Goal: Leave review/rating: Leave review/rating

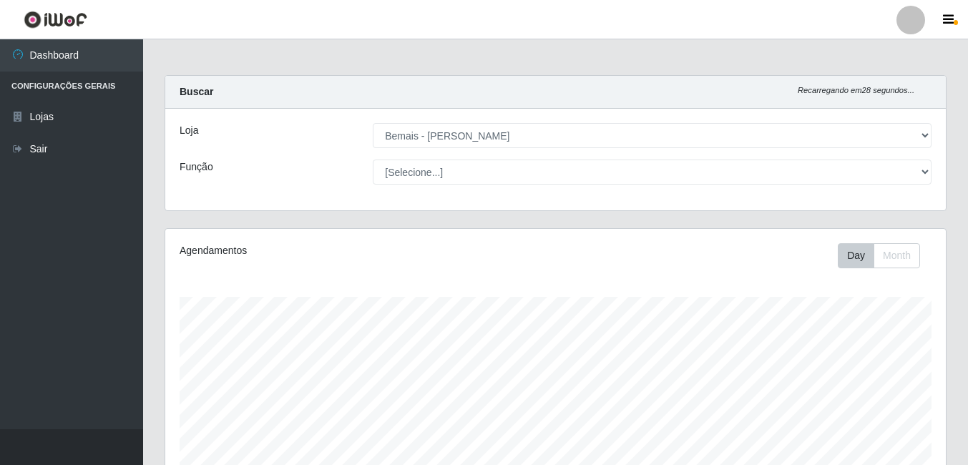
select select "230"
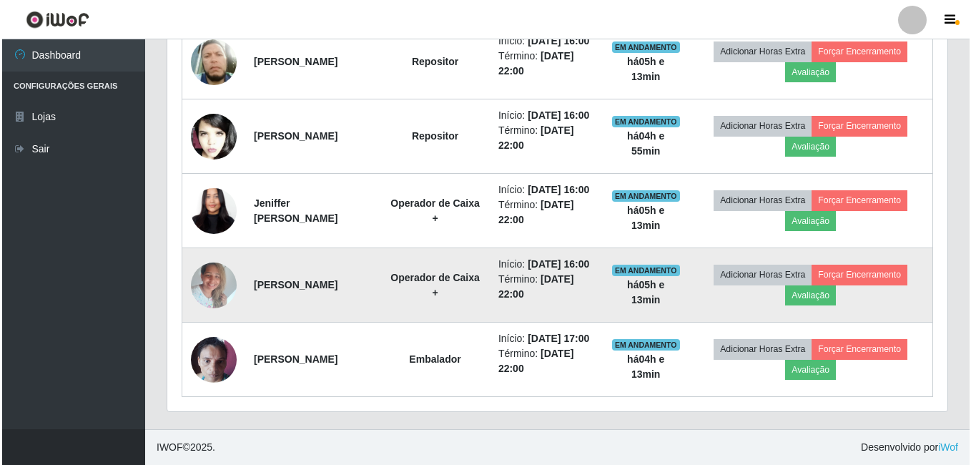
scroll to position [463, 0]
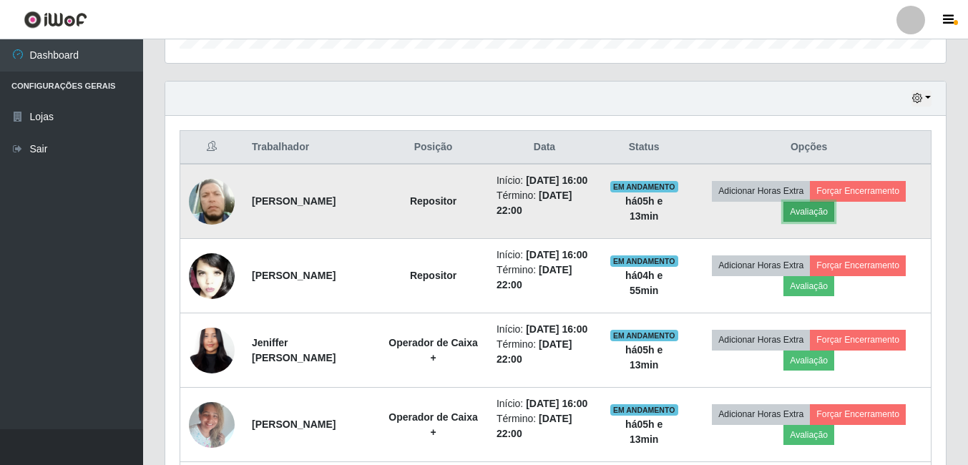
click at [815, 217] on button "Avaliação" at bounding box center [808, 212] width 51 height 20
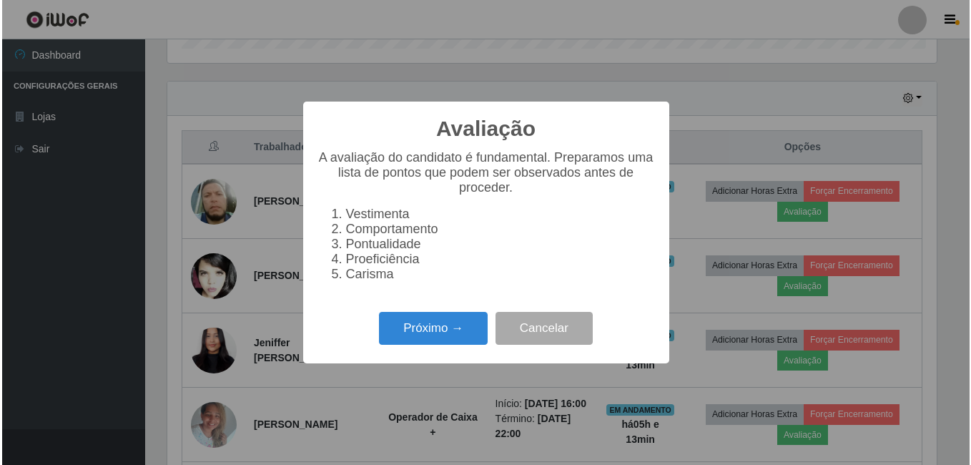
scroll to position [297, 773]
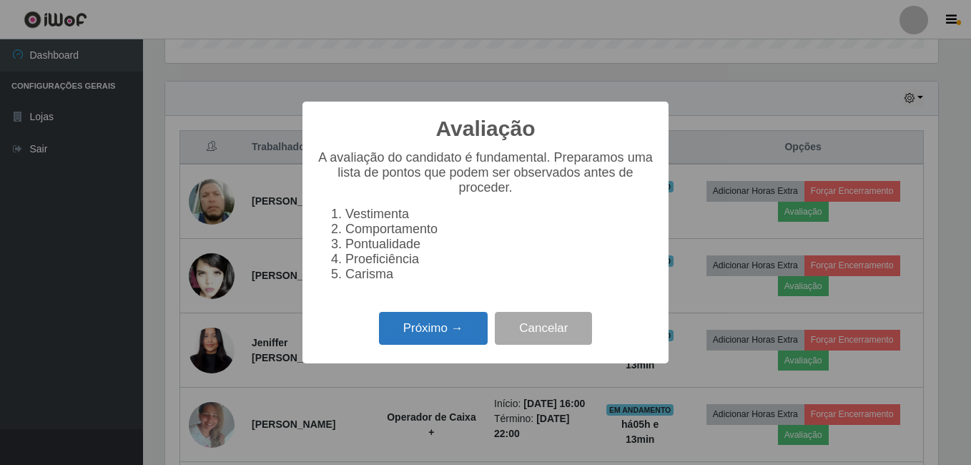
click at [452, 338] on button "Próximo →" at bounding box center [433, 329] width 109 height 34
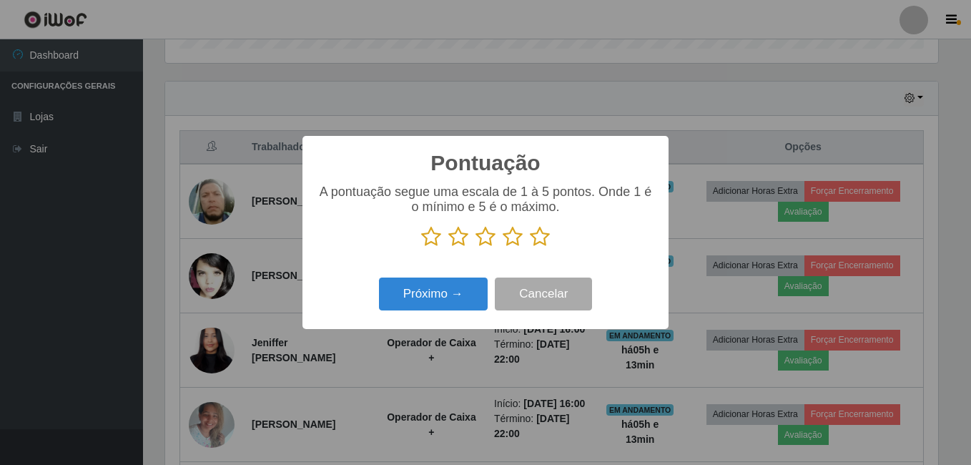
click at [539, 240] on icon at bounding box center [540, 236] width 20 height 21
click at [530, 247] on input "radio" at bounding box center [530, 247] width 0 height 0
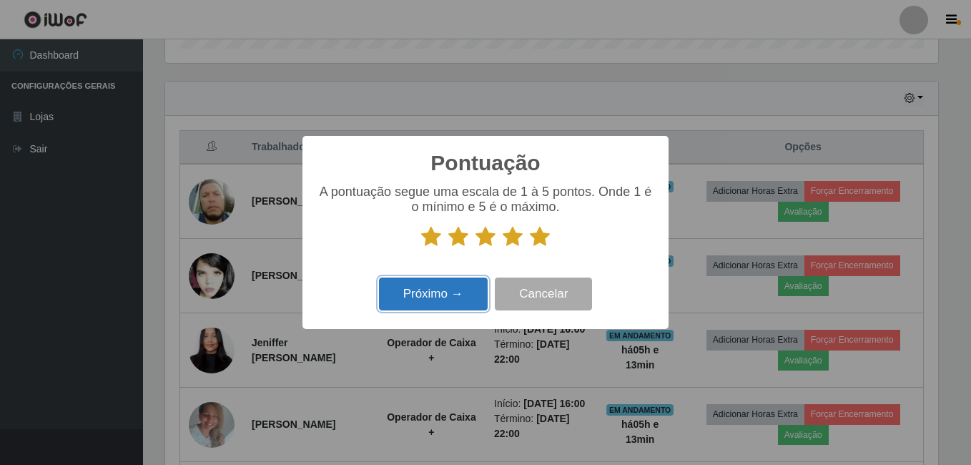
click at [438, 295] on button "Próximo →" at bounding box center [433, 294] width 109 height 34
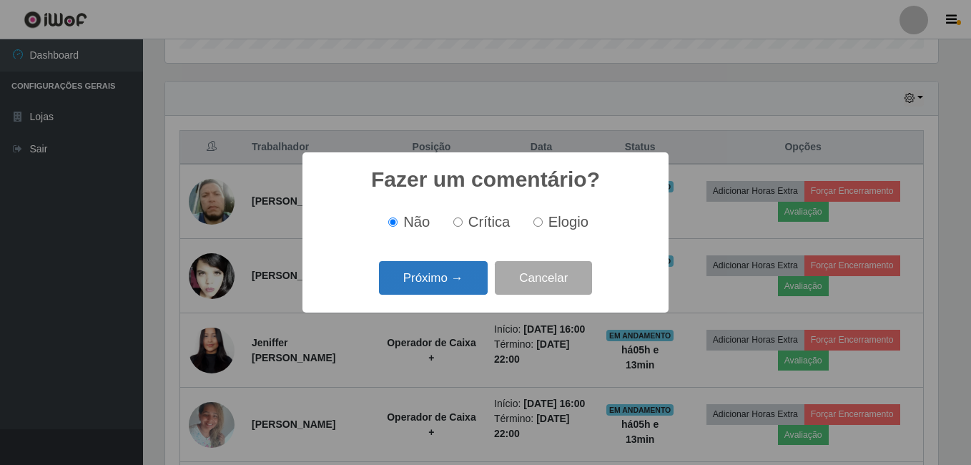
click at [444, 276] on button "Próximo →" at bounding box center [433, 278] width 109 height 34
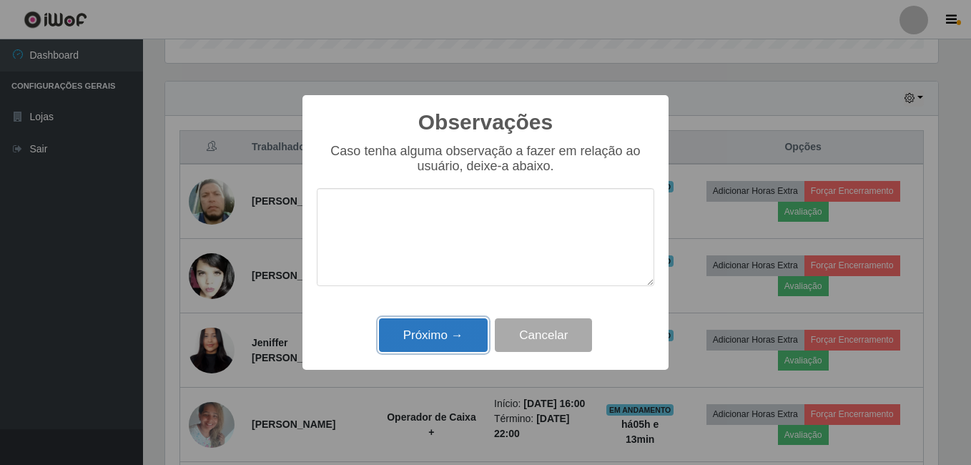
click at [441, 338] on button "Próximo →" at bounding box center [433, 335] width 109 height 34
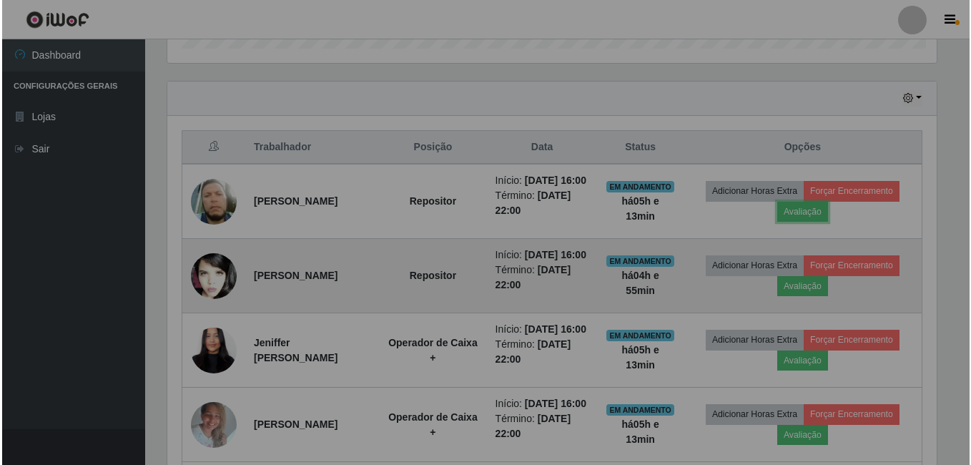
scroll to position [297, 780]
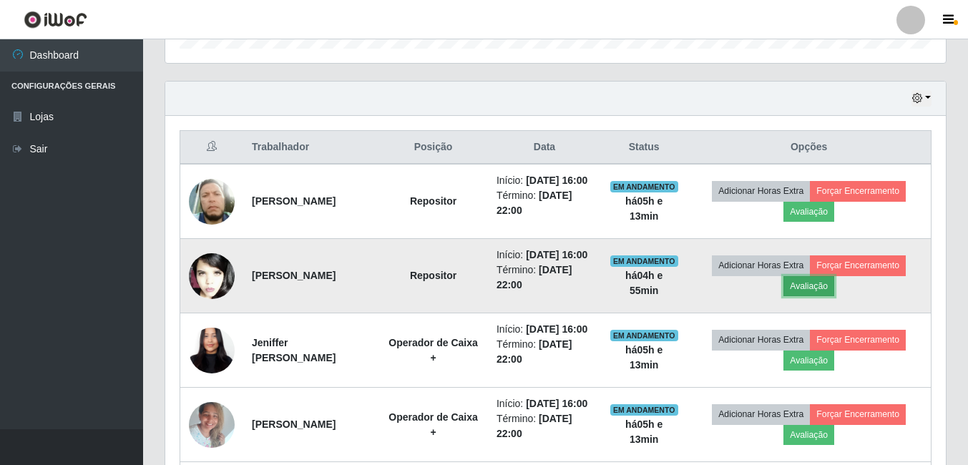
click at [811, 296] on button "Avaliação" at bounding box center [808, 286] width 51 height 20
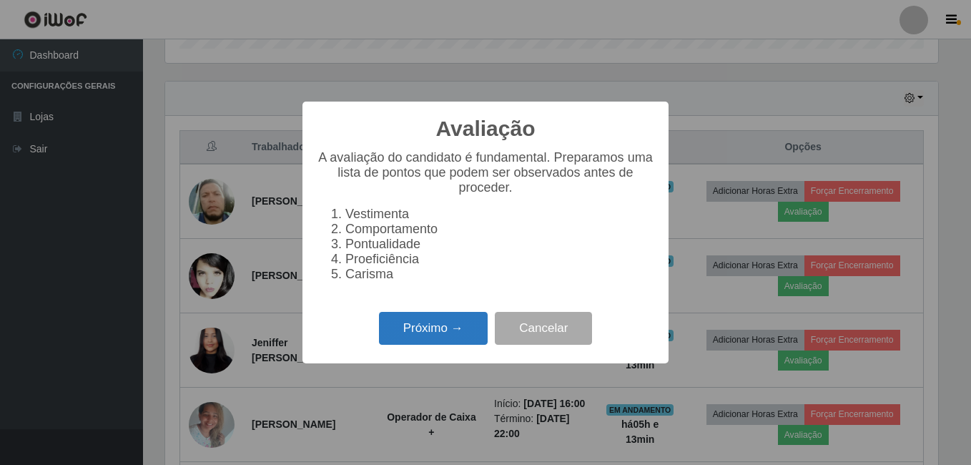
click at [453, 340] on button "Próximo →" at bounding box center [433, 329] width 109 height 34
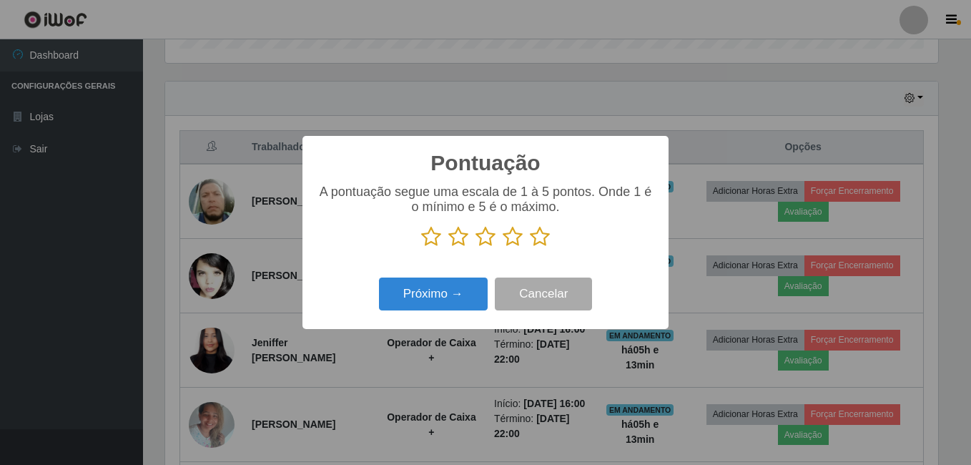
click at [537, 237] on icon at bounding box center [540, 236] width 20 height 21
click at [530, 247] on input "radio" at bounding box center [530, 247] width 0 height 0
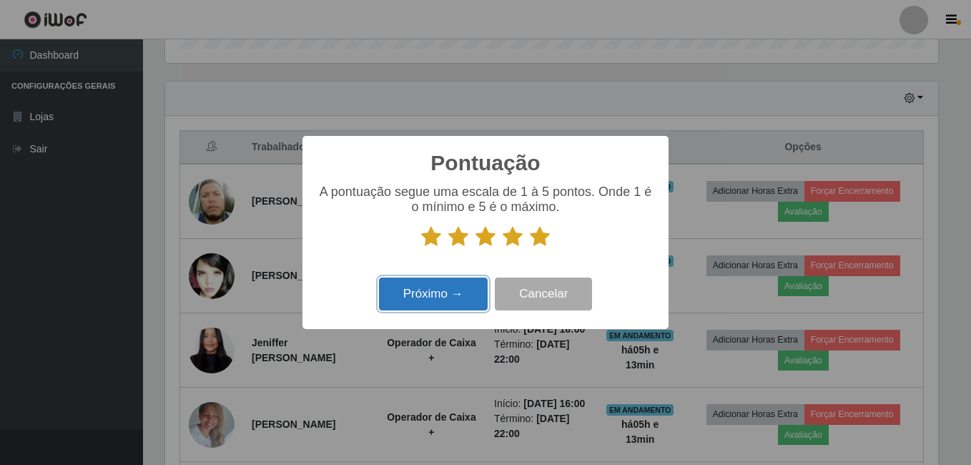
click at [453, 305] on button "Próximo →" at bounding box center [433, 294] width 109 height 34
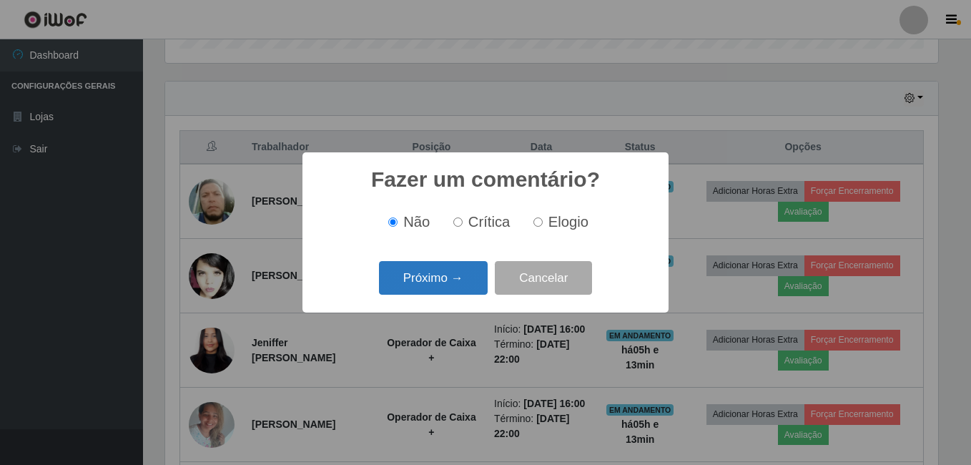
click at [453, 287] on button "Próximo →" at bounding box center [433, 278] width 109 height 34
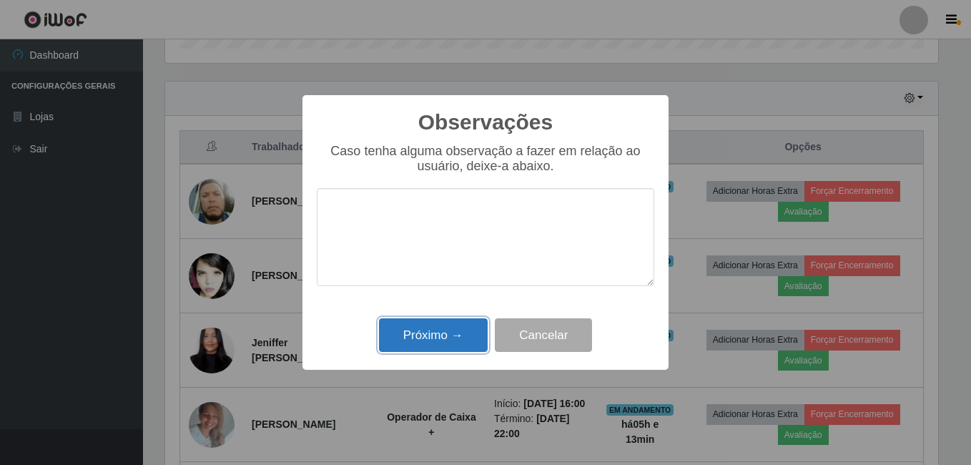
click at [454, 320] on button "Próximo →" at bounding box center [433, 335] width 109 height 34
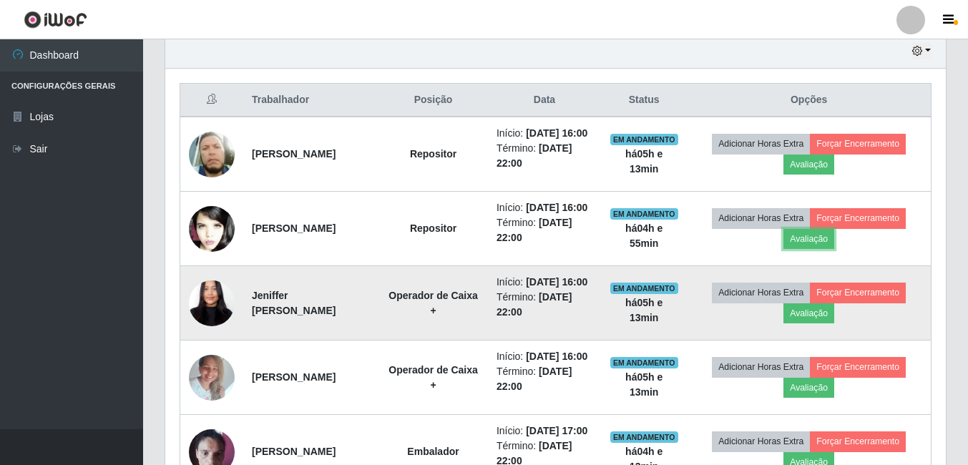
scroll to position [534, 0]
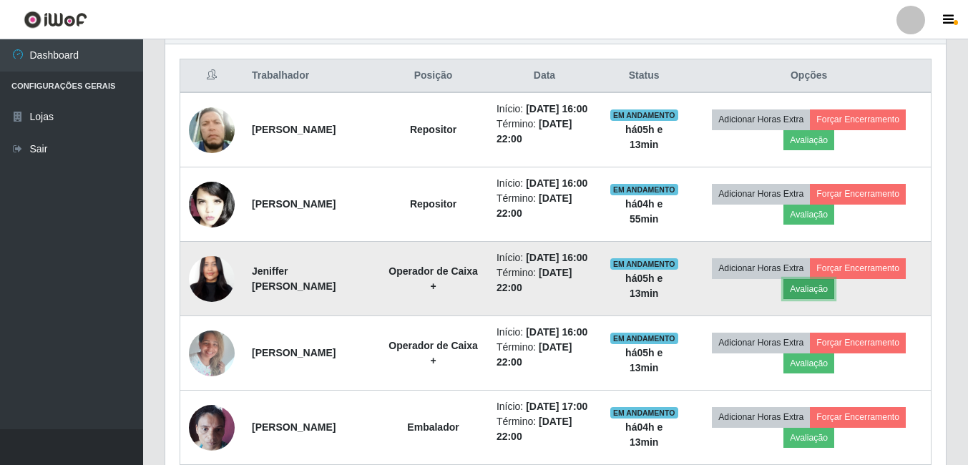
click at [829, 299] on button "Avaliação" at bounding box center [808, 289] width 51 height 20
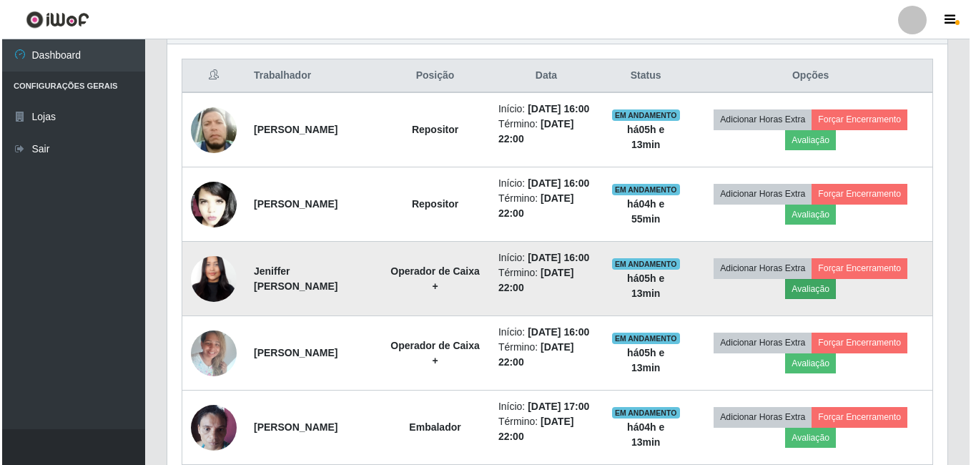
scroll to position [297, 773]
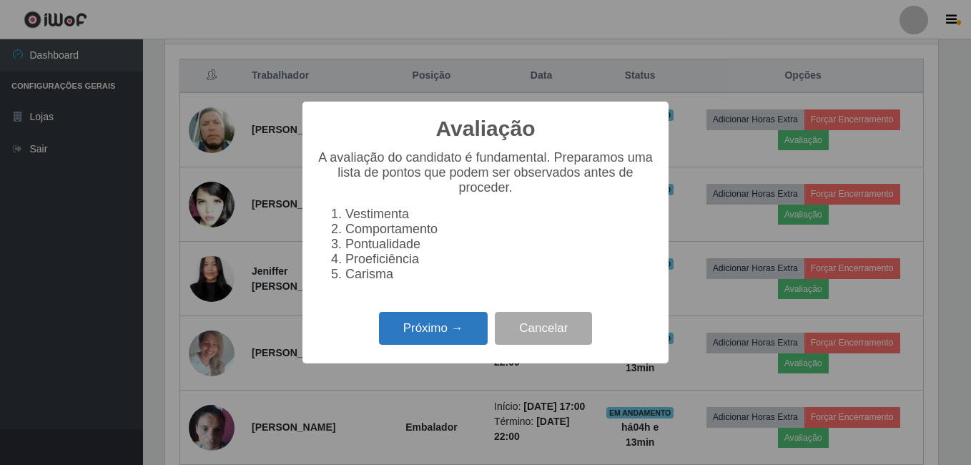
click at [444, 335] on button "Próximo →" at bounding box center [433, 329] width 109 height 34
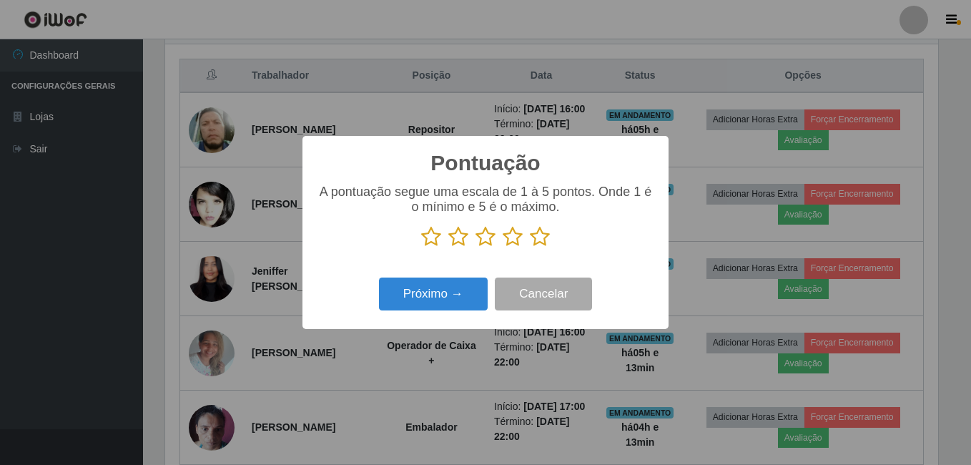
click at [538, 237] on icon at bounding box center [540, 236] width 20 height 21
click at [530, 247] on input "radio" at bounding box center [530, 247] width 0 height 0
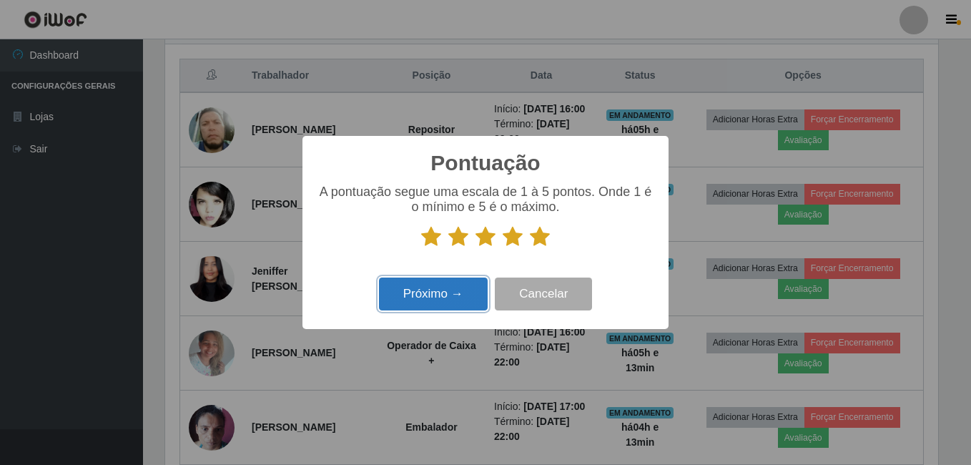
click at [456, 302] on button "Próximo →" at bounding box center [433, 294] width 109 height 34
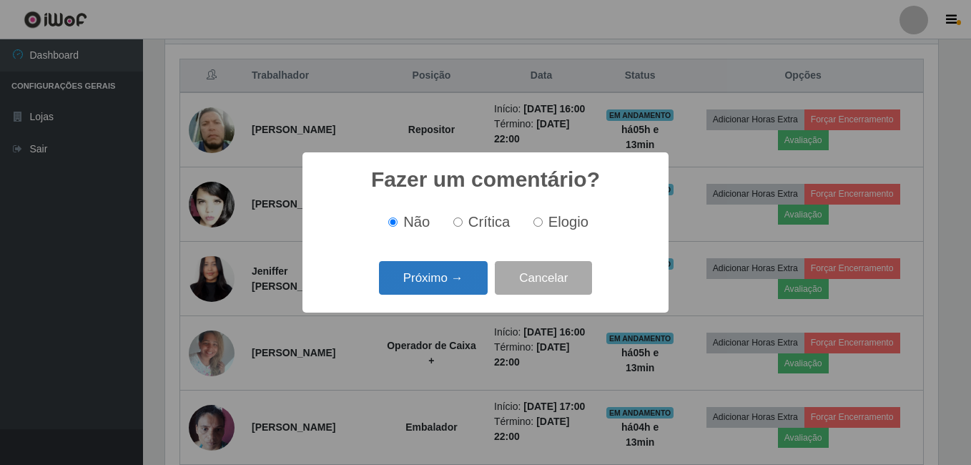
click at [456, 284] on button "Próximo →" at bounding box center [433, 278] width 109 height 34
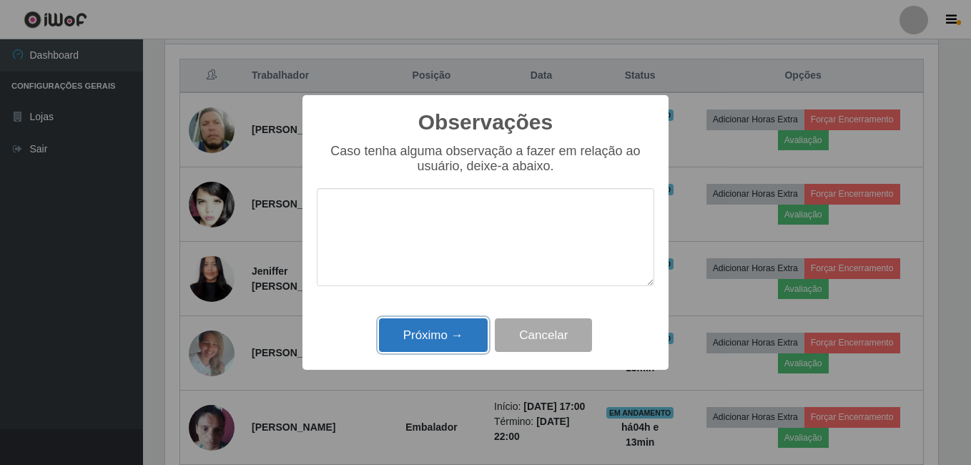
click at [451, 336] on button "Próximo →" at bounding box center [433, 335] width 109 height 34
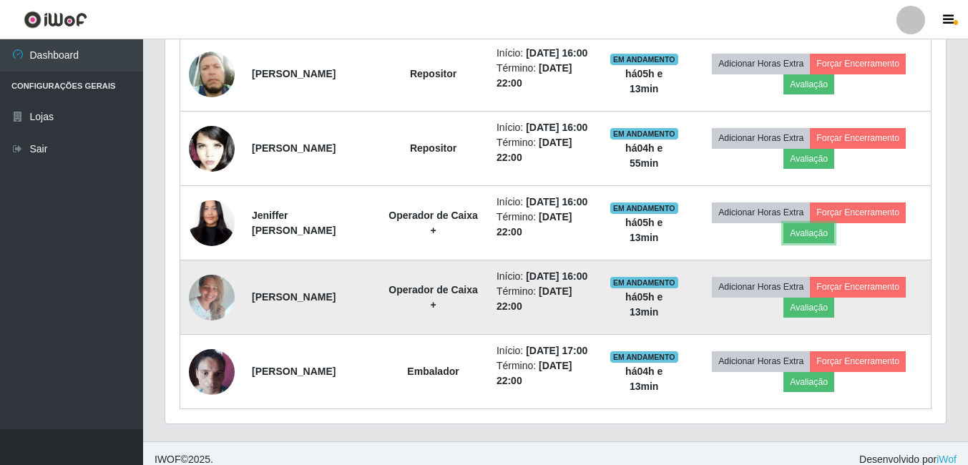
scroll to position [606, 0]
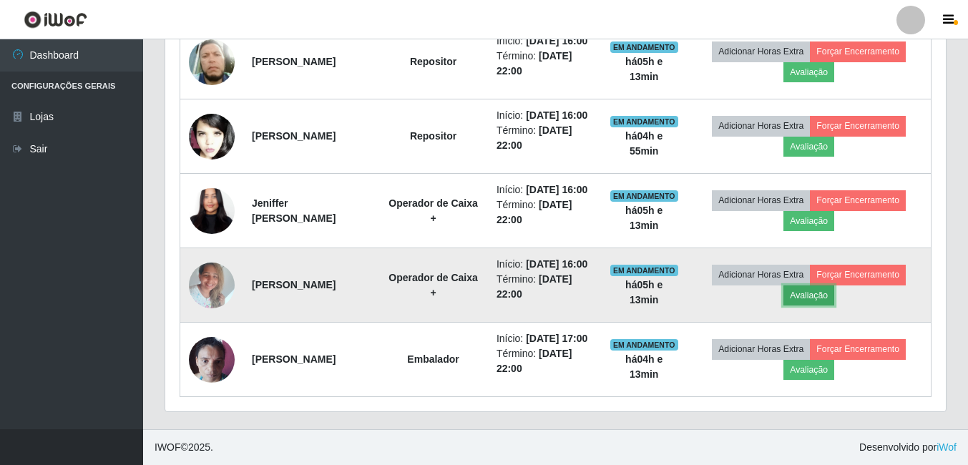
click at [814, 305] on button "Avaliação" at bounding box center [808, 295] width 51 height 20
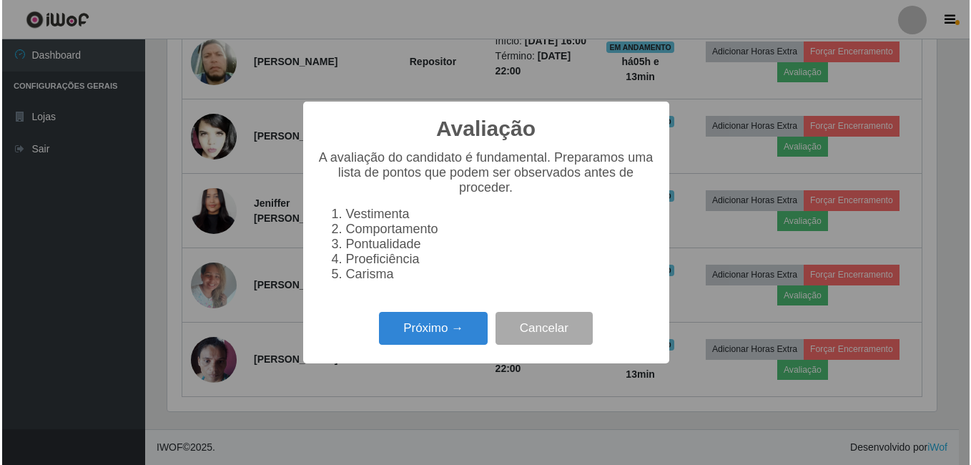
scroll to position [297, 773]
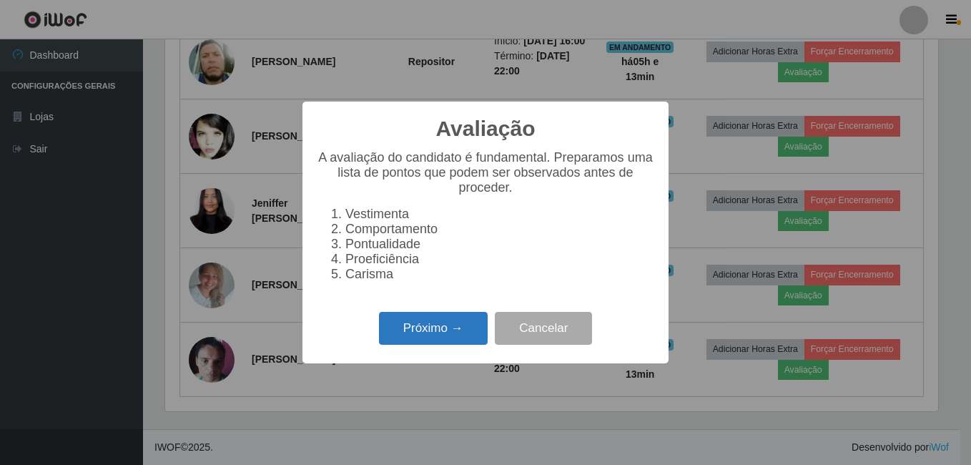
click at [438, 343] on button "Próximo →" at bounding box center [433, 329] width 109 height 34
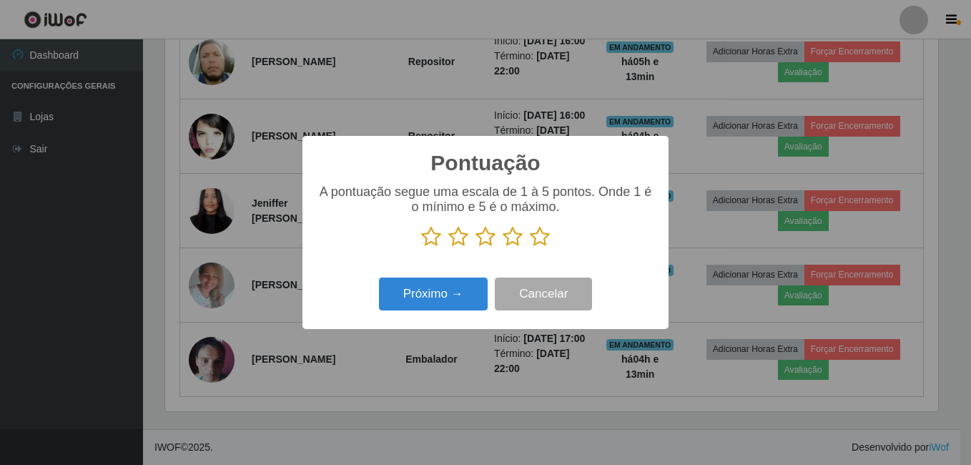
click at [541, 237] on icon at bounding box center [540, 236] width 20 height 21
click at [530, 247] on input "radio" at bounding box center [530, 247] width 0 height 0
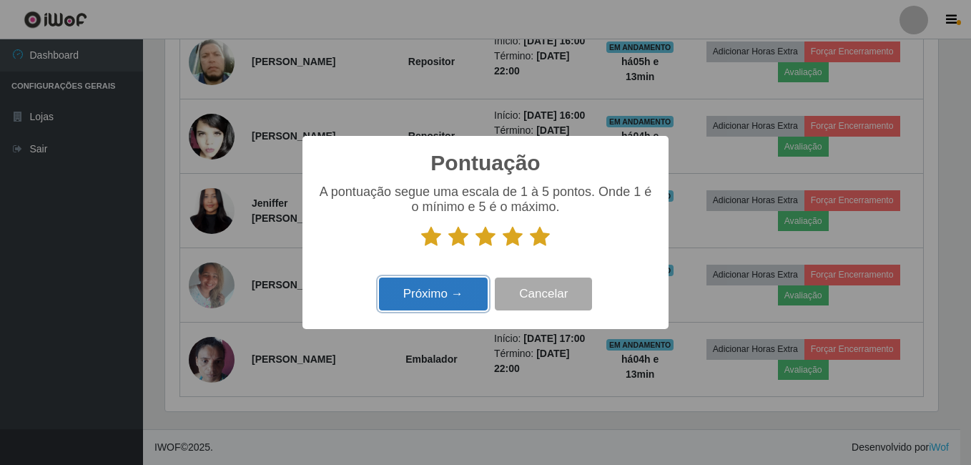
click at [453, 298] on button "Próximo →" at bounding box center [433, 294] width 109 height 34
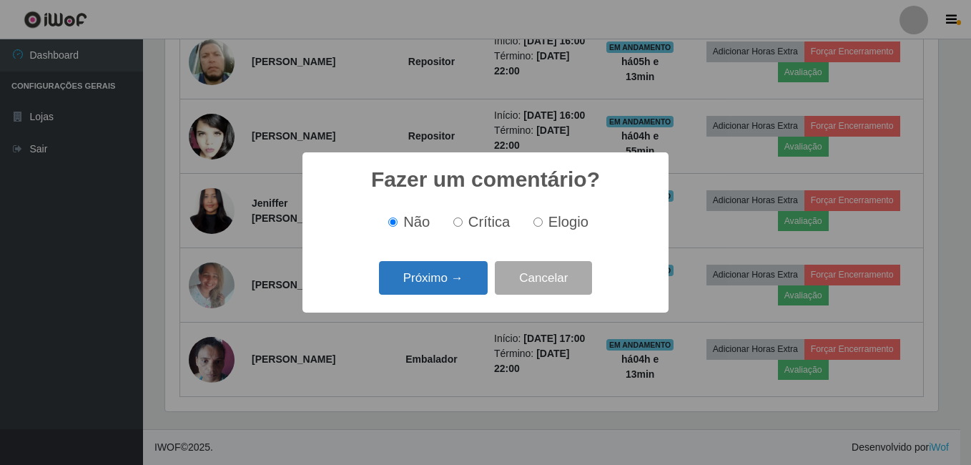
click at [453, 282] on button "Próximo →" at bounding box center [433, 278] width 109 height 34
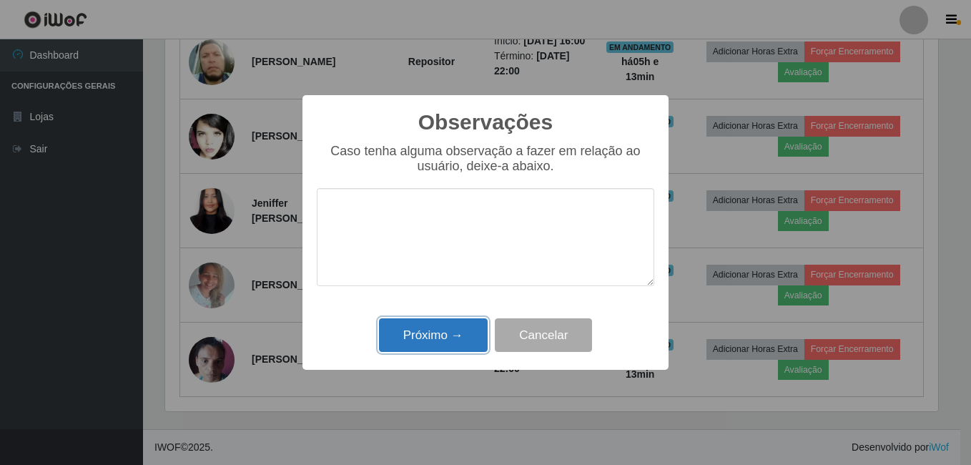
click at [457, 342] on button "Próximo →" at bounding box center [433, 335] width 109 height 34
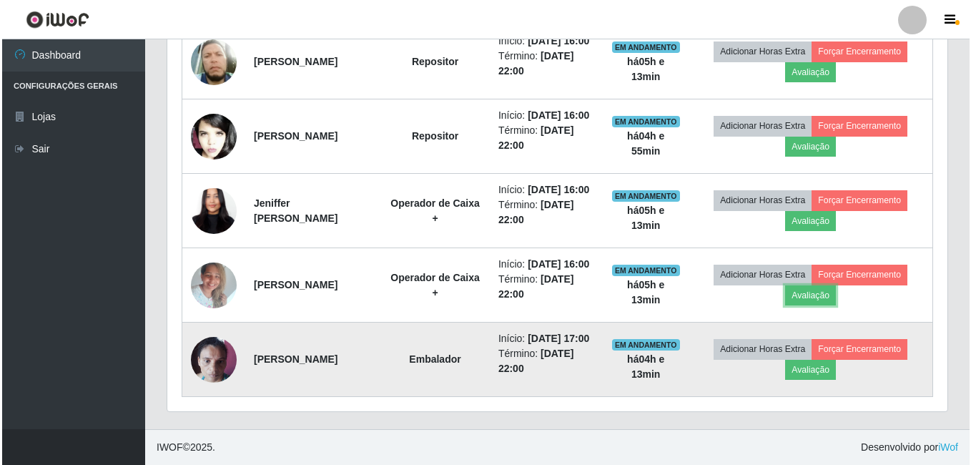
scroll to position [677, 0]
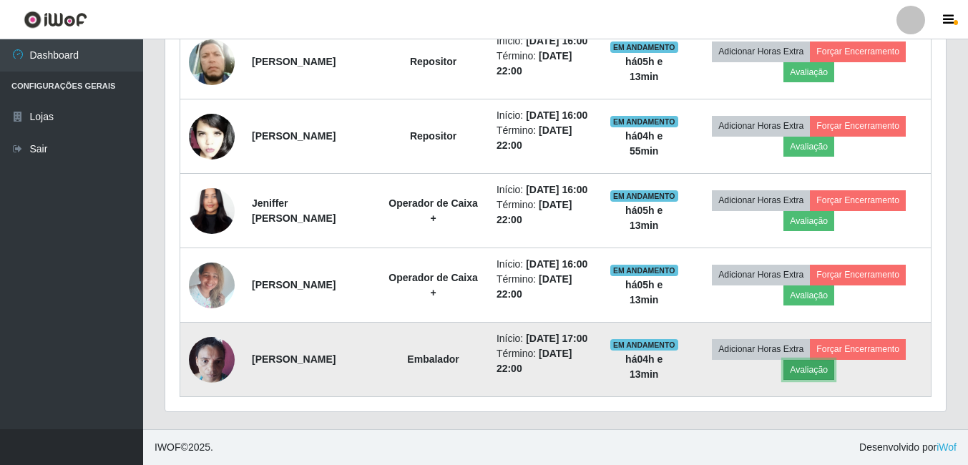
click at [808, 366] on button "Avaliação" at bounding box center [808, 370] width 51 height 20
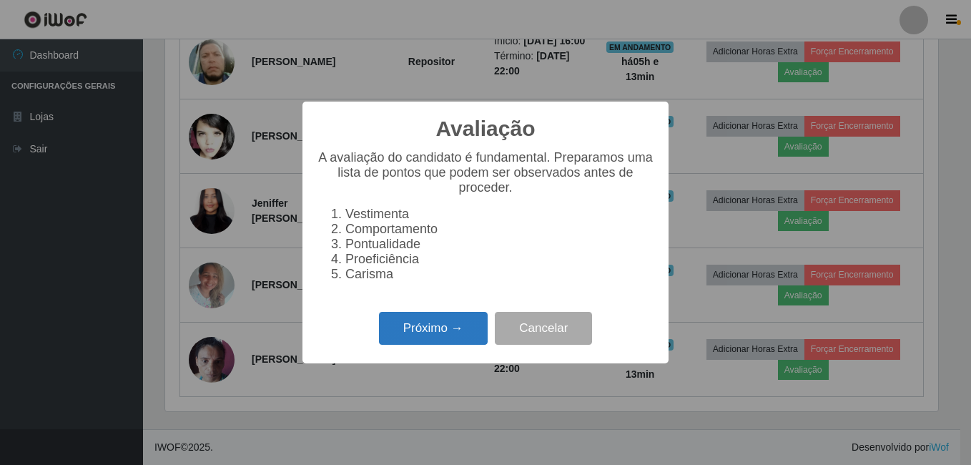
click at [416, 344] on button "Próximo →" at bounding box center [433, 329] width 109 height 34
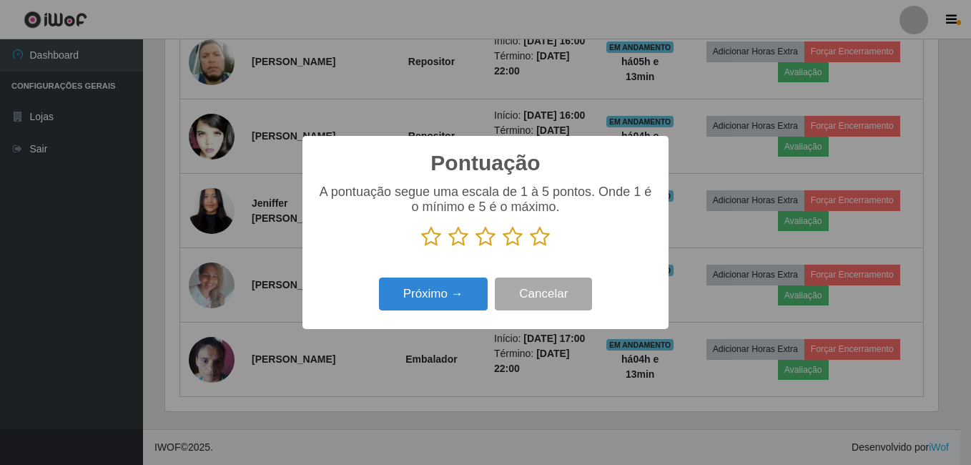
click at [536, 239] on icon at bounding box center [540, 236] width 20 height 21
click at [530, 247] on input "radio" at bounding box center [530, 247] width 0 height 0
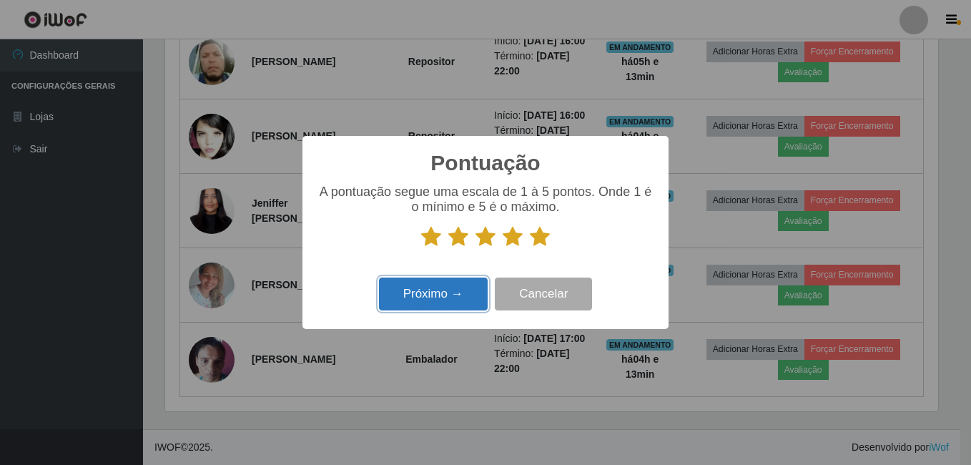
click at [431, 292] on button "Próximo →" at bounding box center [433, 294] width 109 height 34
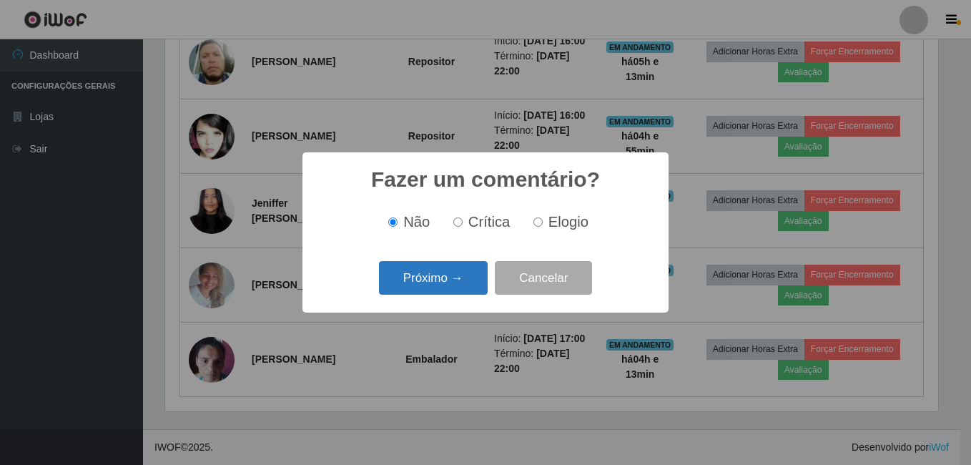
click at [445, 278] on button "Próximo →" at bounding box center [433, 278] width 109 height 34
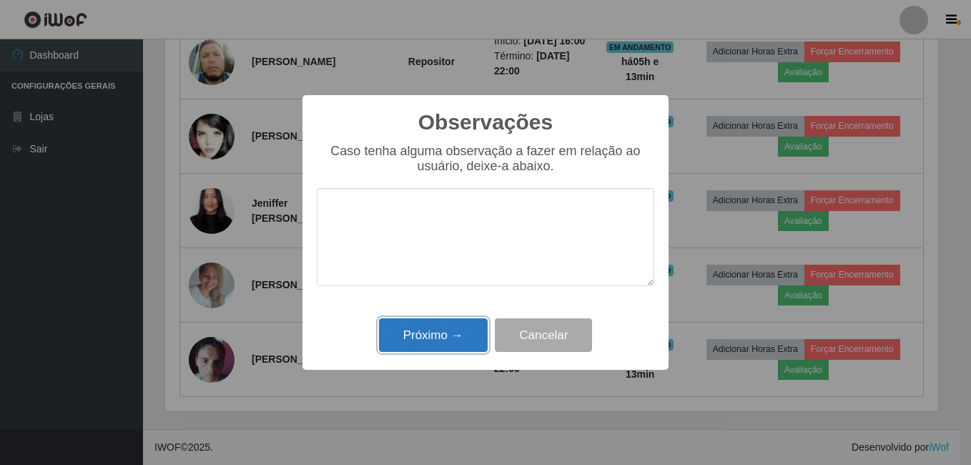
click at [430, 338] on button "Próximo →" at bounding box center [433, 335] width 109 height 34
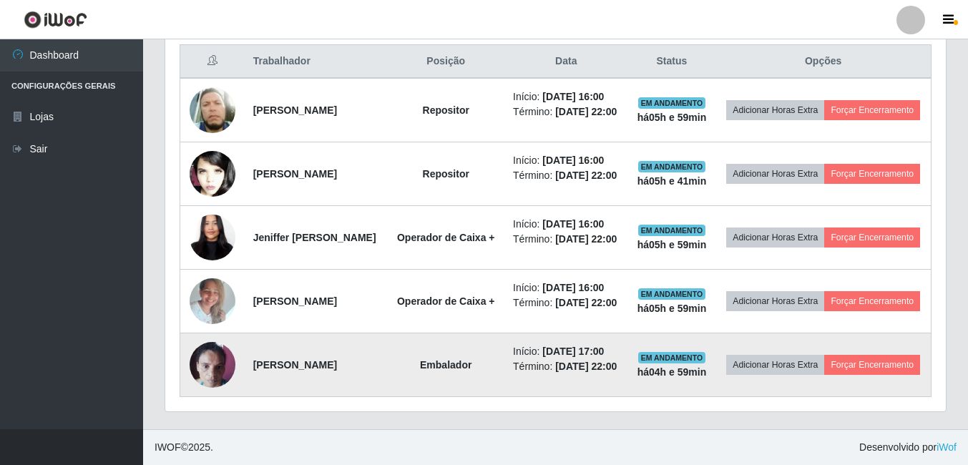
scroll to position [531, 0]
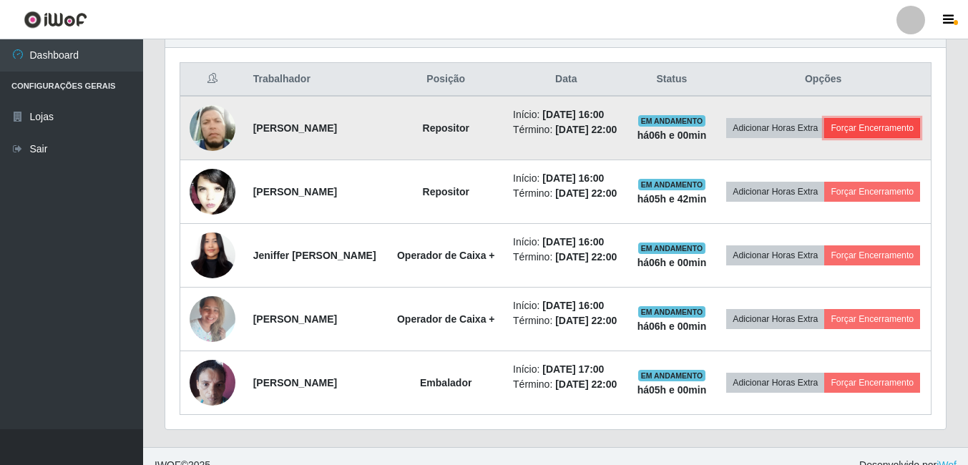
click at [835, 138] on button "Forçar Encerramento" at bounding box center [872, 128] width 96 height 20
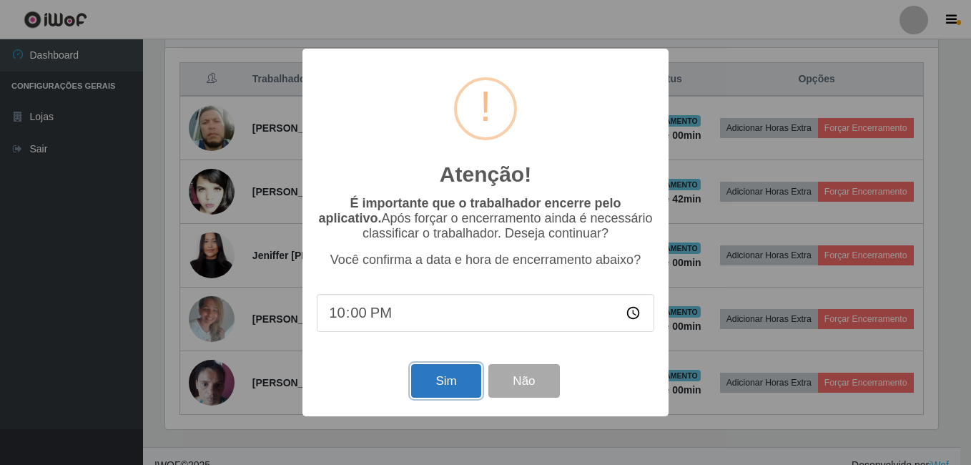
click at [441, 383] on button "Sim" at bounding box center [445, 381] width 69 height 34
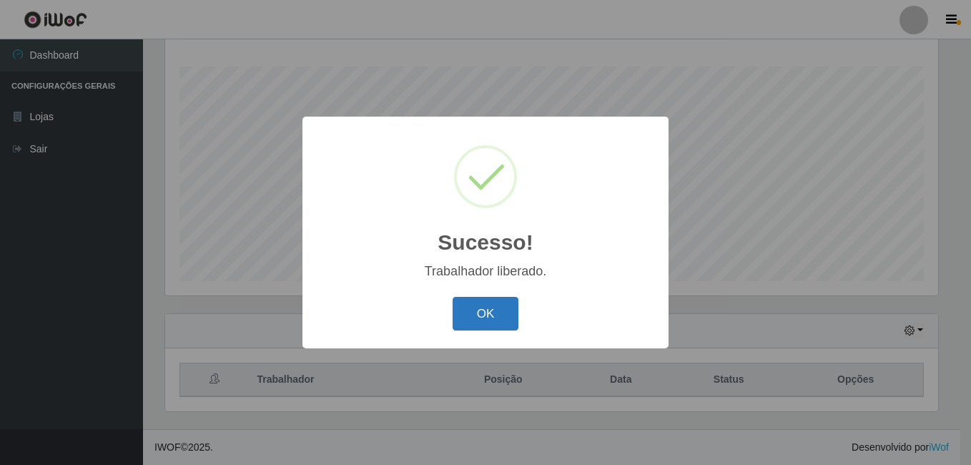
click at [486, 307] on button "OK" at bounding box center [486, 314] width 67 height 34
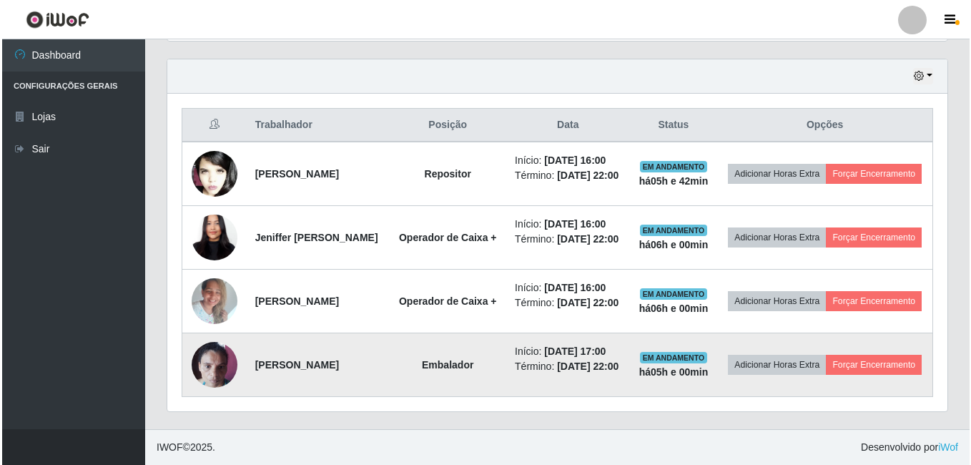
scroll to position [528, 0]
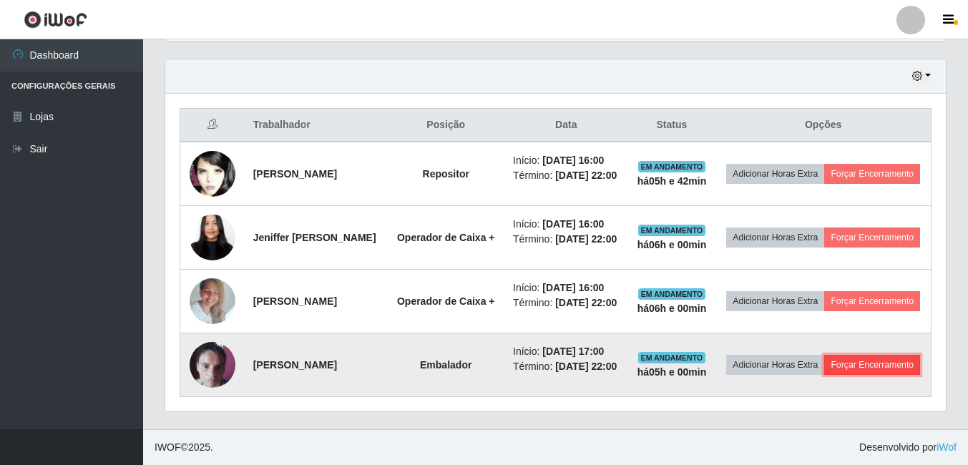
click at [824, 372] on button "Forçar Encerramento" at bounding box center [872, 365] width 96 height 20
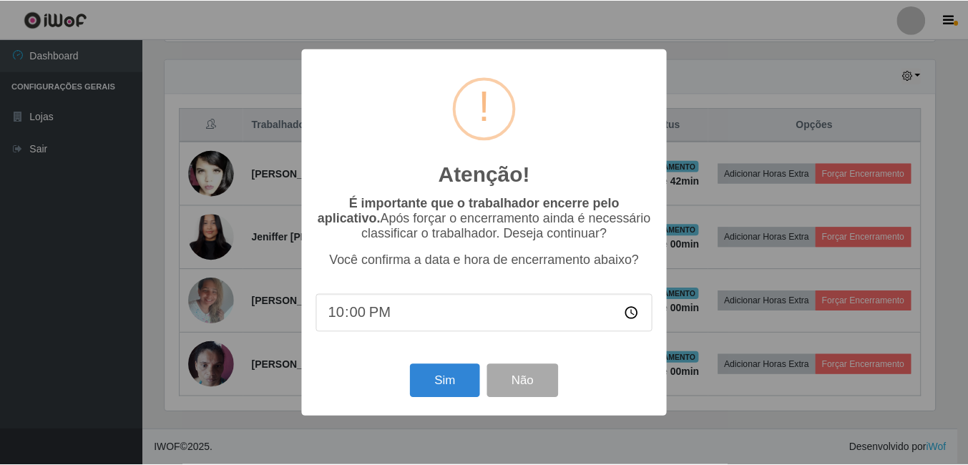
scroll to position [297, 773]
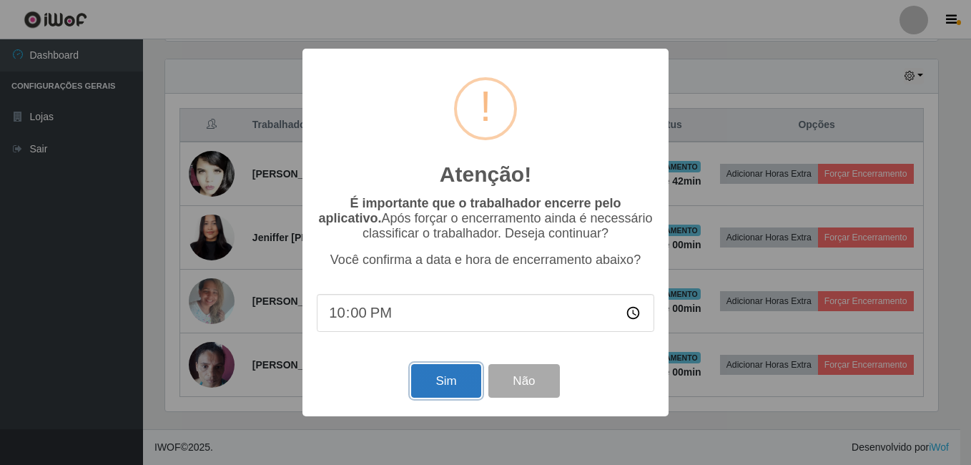
click at [446, 387] on button "Sim" at bounding box center [445, 381] width 69 height 34
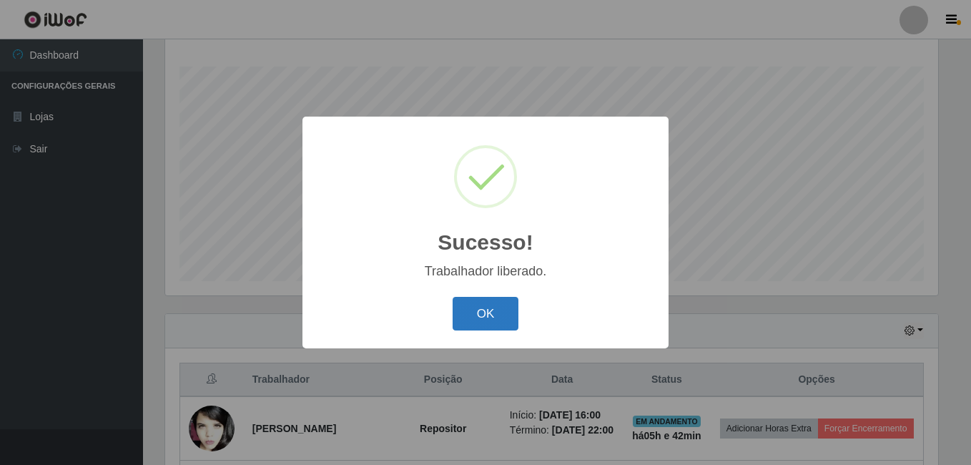
click at [486, 315] on button "OK" at bounding box center [486, 314] width 67 height 34
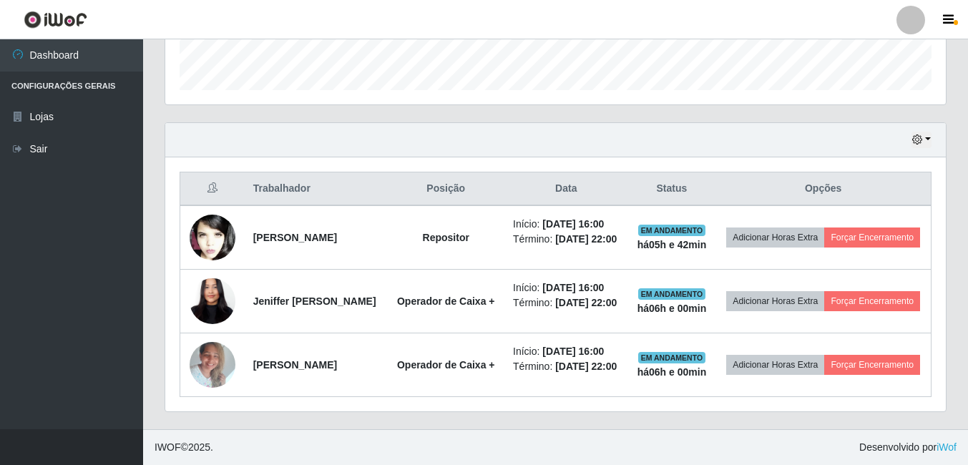
scroll to position [453, 0]
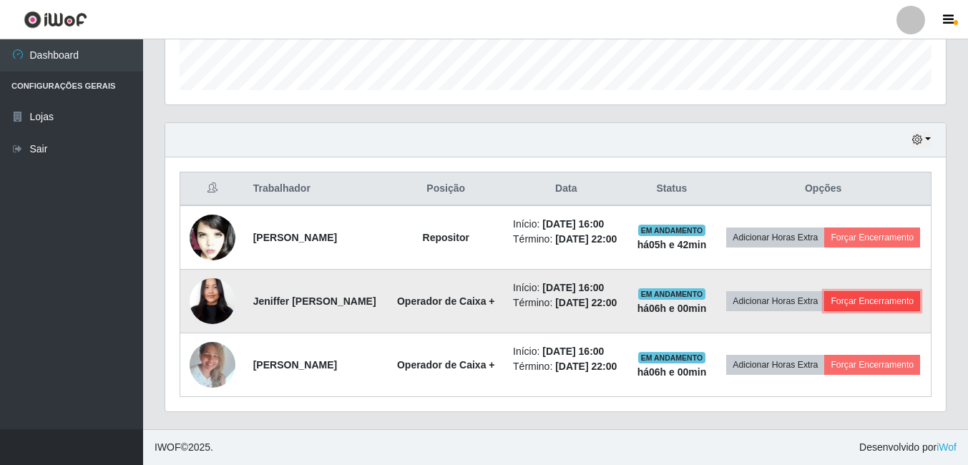
click at [824, 300] on button "Forçar Encerramento" at bounding box center [872, 301] width 96 height 20
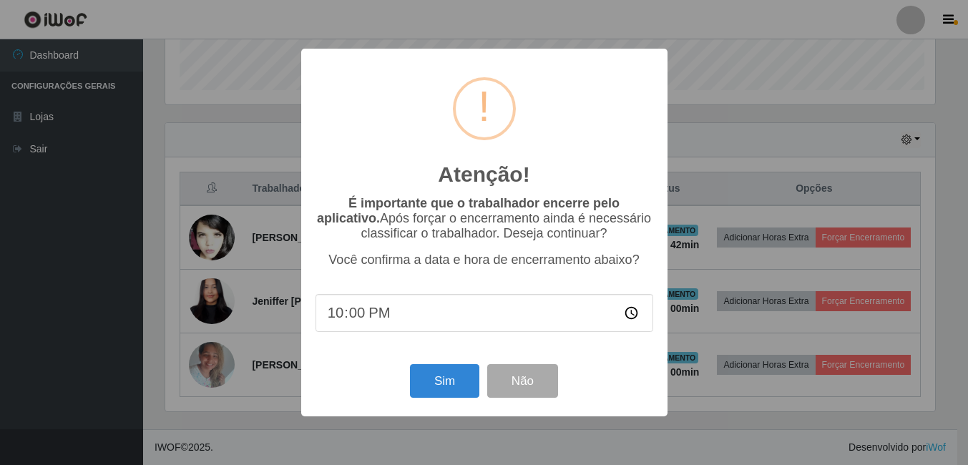
scroll to position [297, 773]
click at [456, 391] on button "Sim" at bounding box center [445, 381] width 69 height 34
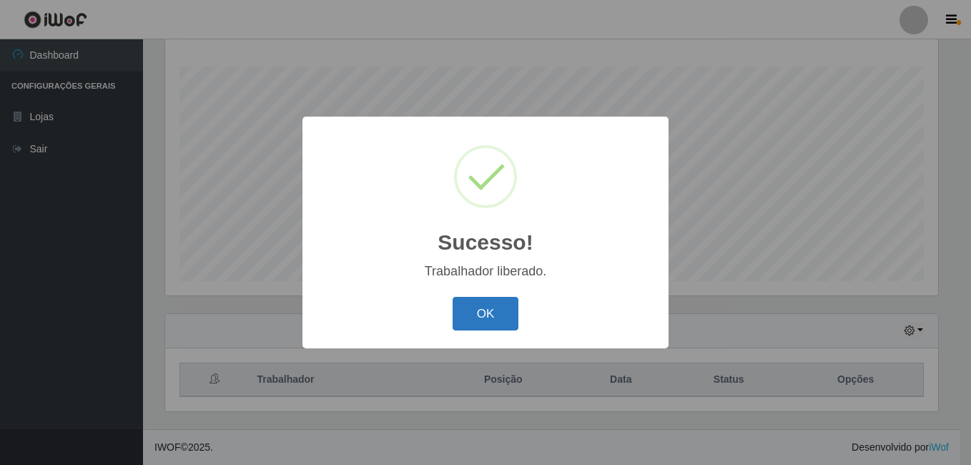
click at [500, 320] on button "OK" at bounding box center [486, 314] width 67 height 34
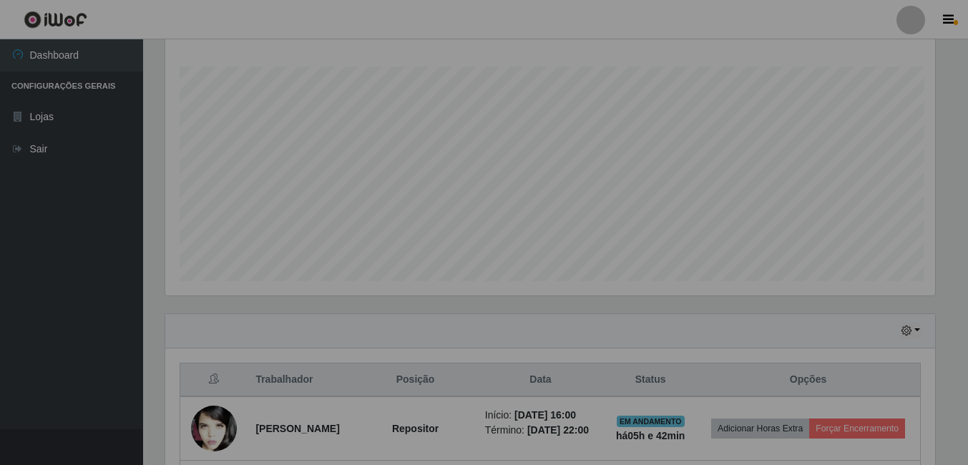
scroll to position [297, 780]
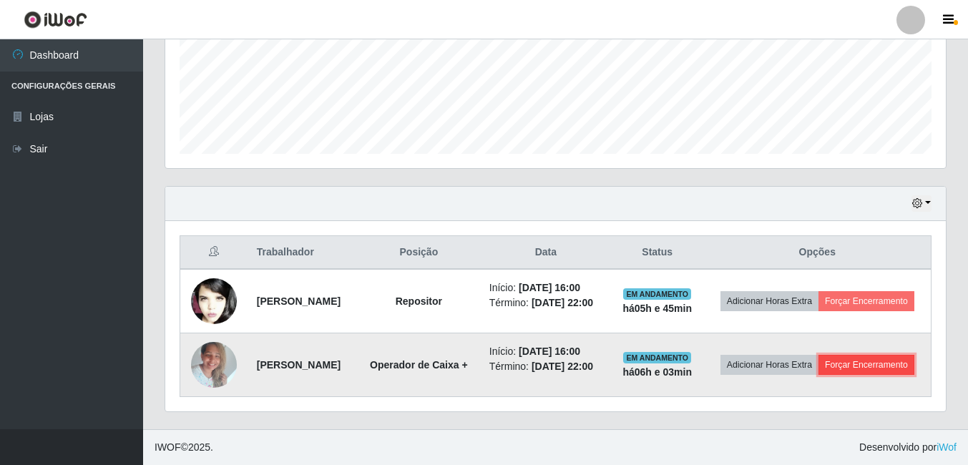
click at [819, 368] on button "Forçar Encerramento" at bounding box center [866, 365] width 96 height 20
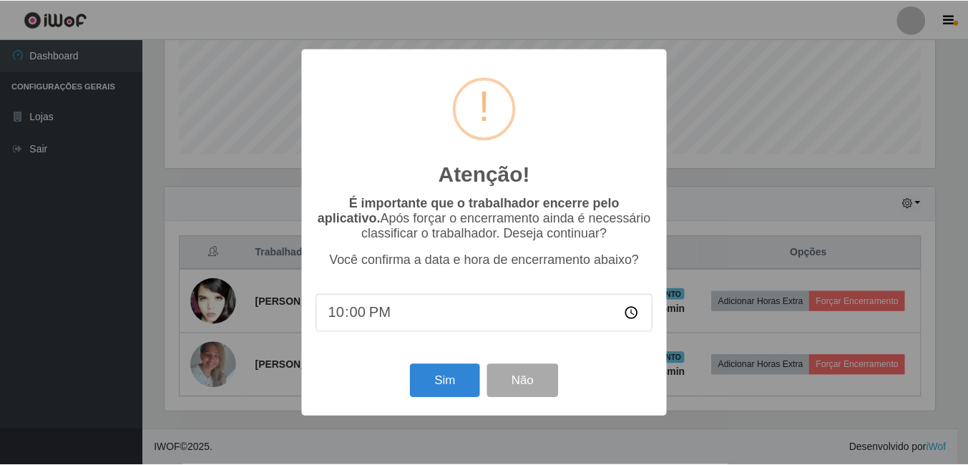
scroll to position [297, 773]
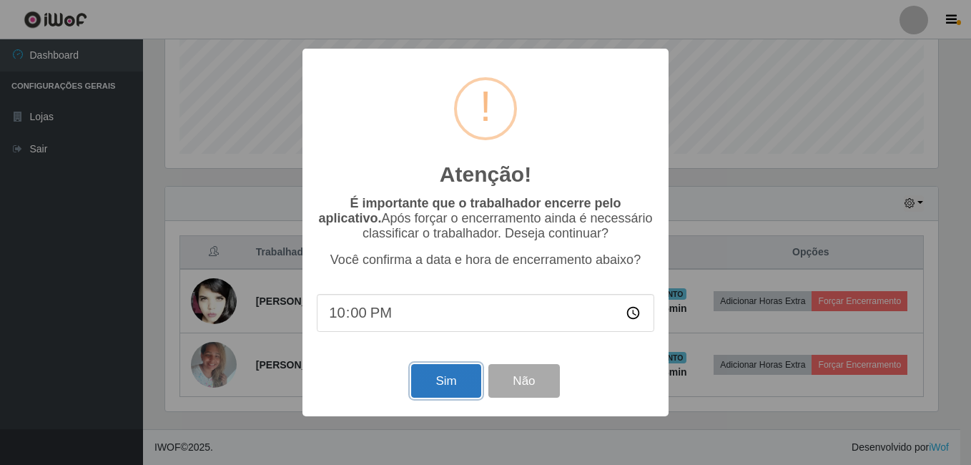
click at [447, 379] on button "Sim" at bounding box center [445, 381] width 69 height 34
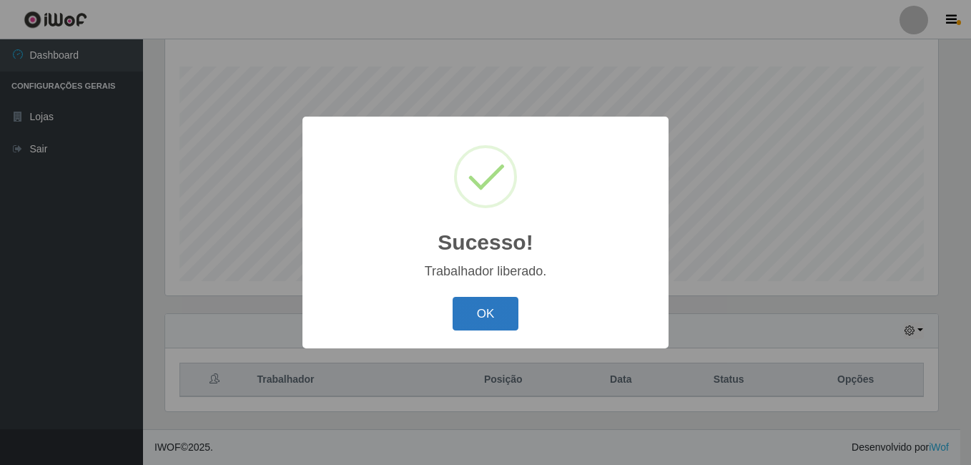
click at [503, 315] on button "OK" at bounding box center [486, 314] width 67 height 34
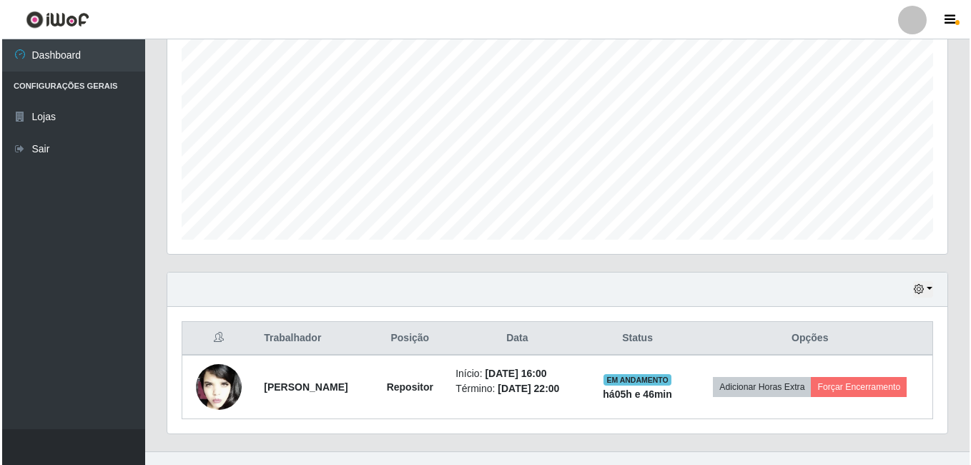
scroll to position [294, 0]
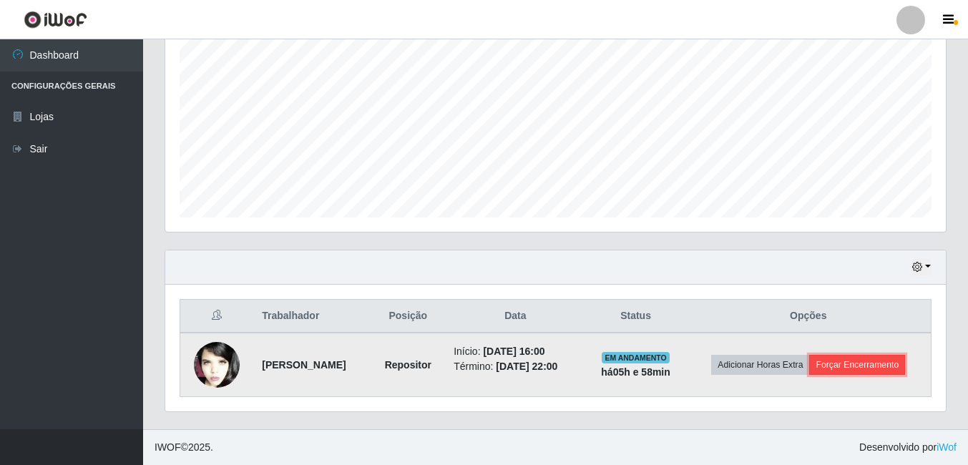
click at [875, 363] on button "Forçar Encerramento" at bounding box center [857, 365] width 96 height 20
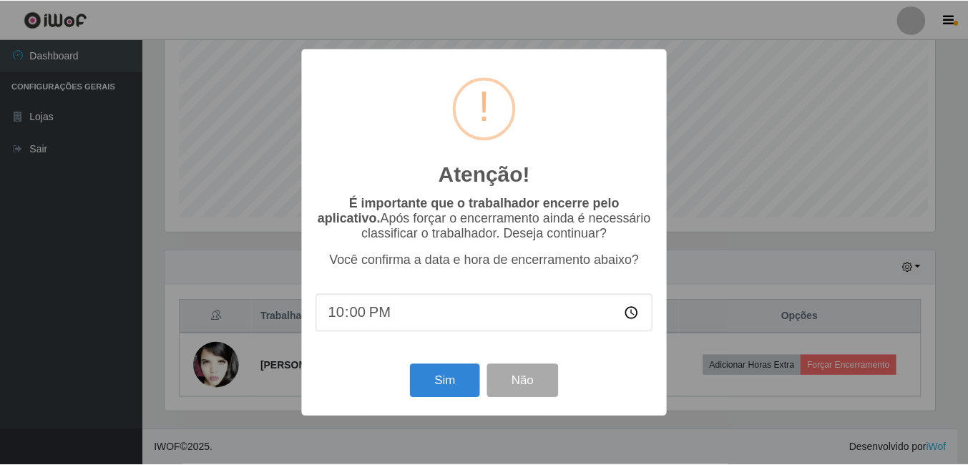
scroll to position [297, 773]
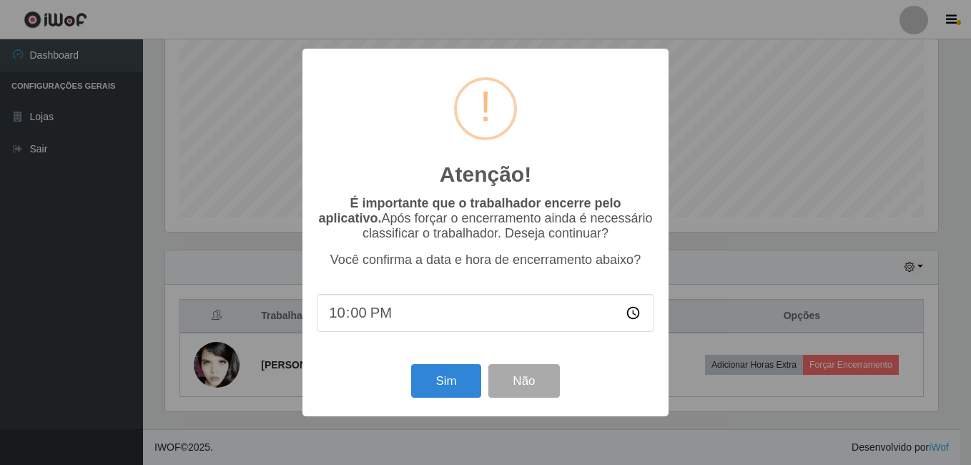
click at [728, 282] on div "Atenção! × É importante que o trabalhador encerre pelo aplicativo. Após forçar …" at bounding box center [485, 232] width 971 height 465
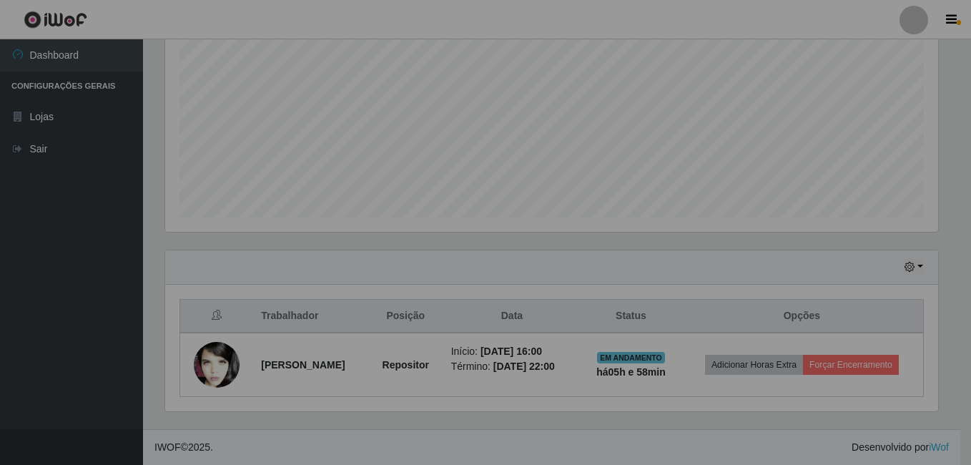
scroll to position [297, 780]
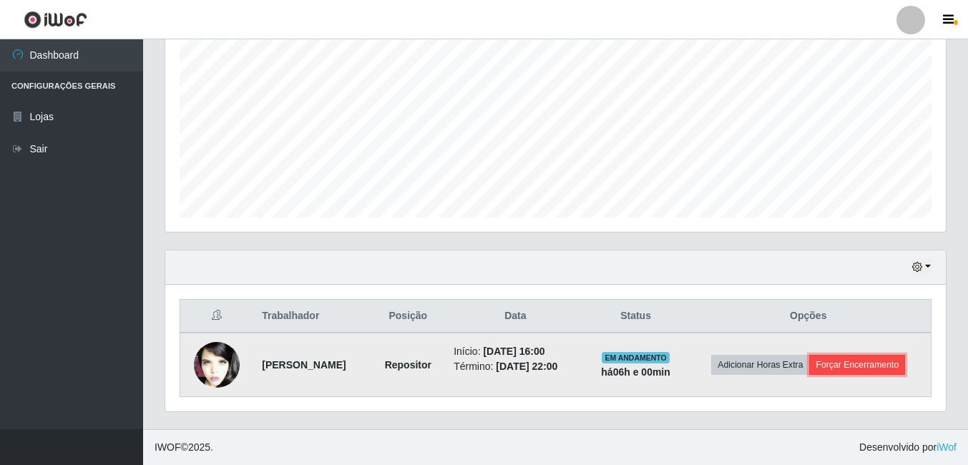
click at [849, 368] on button "Forçar Encerramento" at bounding box center [857, 365] width 96 height 20
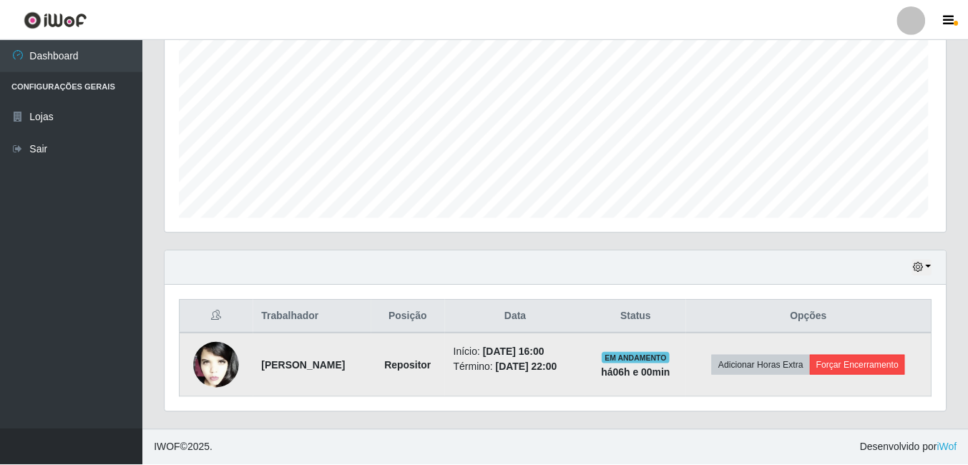
scroll to position [297, 773]
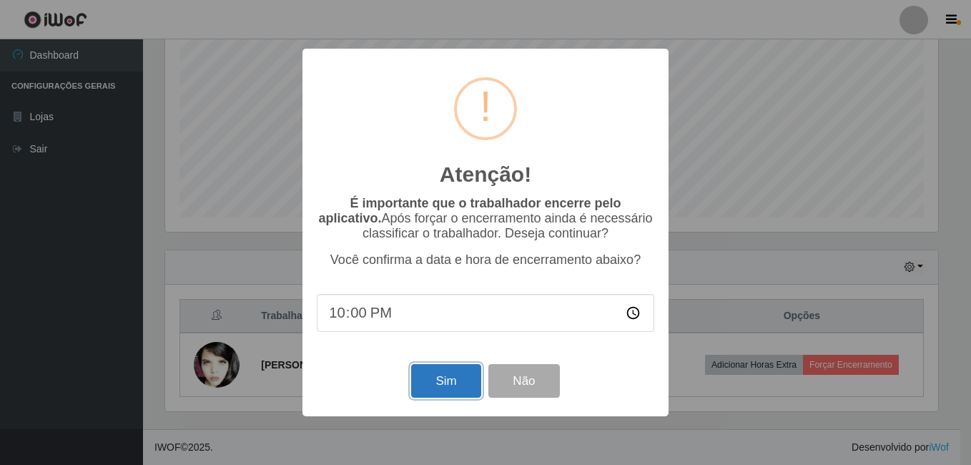
click at [437, 382] on button "Sim" at bounding box center [445, 381] width 69 height 34
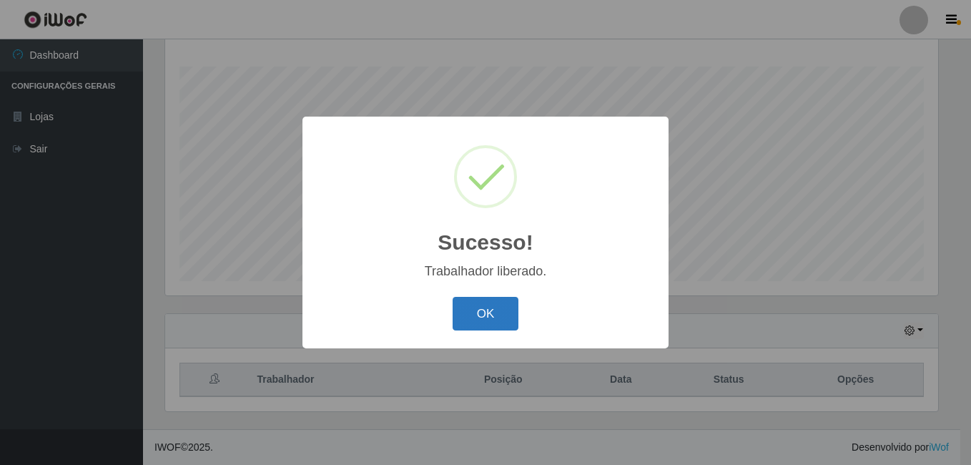
click at [503, 313] on button "OK" at bounding box center [486, 314] width 67 height 34
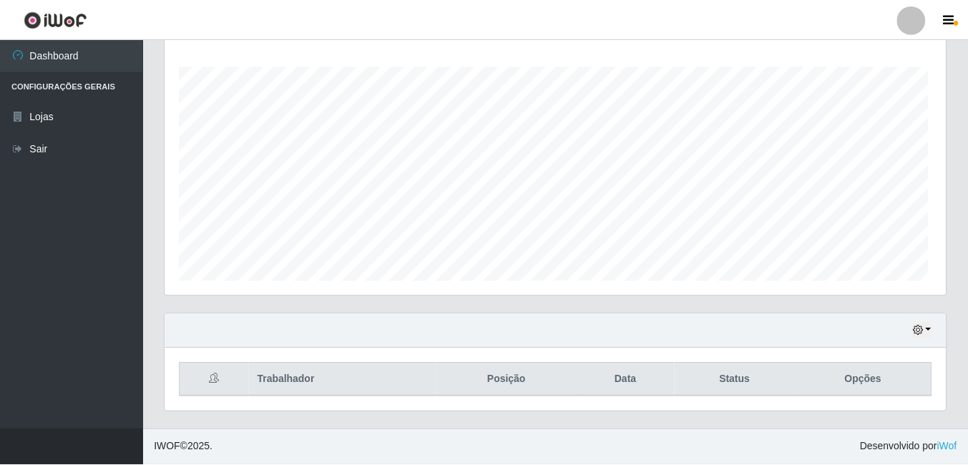
scroll to position [297, 780]
